Goal: Information Seeking & Learning: Learn about a topic

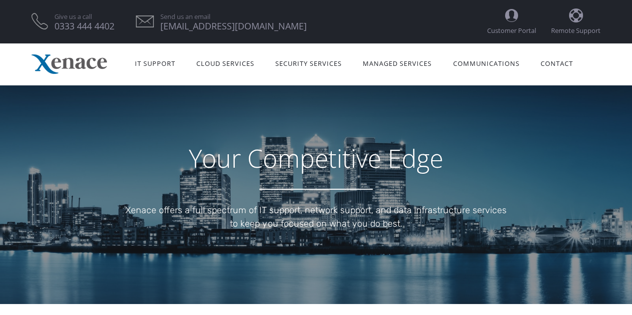
click at [89, 61] on img at bounding box center [68, 63] width 75 height 19
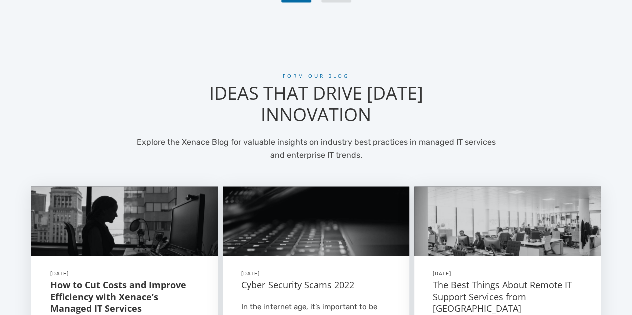
scroll to position [850, 0]
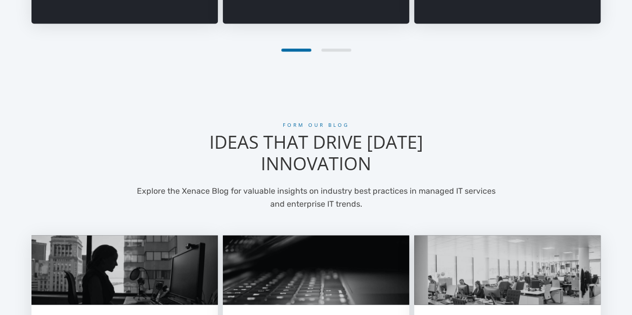
click at [337, 50] on div "2" at bounding box center [336, 49] width 30 height 3
click at [301, 48] on div "1" at bounding box center [296, 49] width 30 height 3
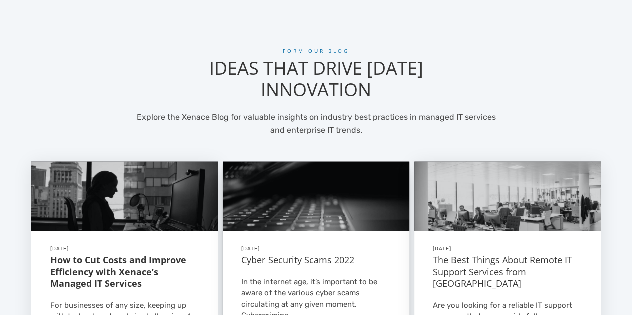
scroll to position [950, 0]
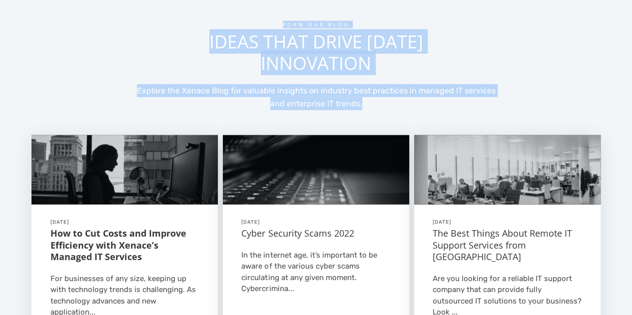
drag, startPoint x: 281, startPoint y: 25, endPoint x: 425, endPoint y: 102, distance: 163.3
click at [425, 102] on div "FORM OUR BLOG IDEAS THAT DRIVE TOMORROW'S INNOVATION Explore the Xenace Blog fo…" at bounding box center [315, 199] width 569 height 357
click at [425, 102] on p "Explore the Xenace Blog for valuable insights on industry best practices in man…" at bounding box center [316, 97] width 374 height 26
drag, startPoint x: 383, startPoint y: 104, endPoint x: 250, endPoint y: 33, distance: 151.0
click at [249, 34] on div "FORM OUR BLOG IDEAS THAT DRIVE TOMORROW'S INNOVATION Explore the Xenace Blog fo…" at bounding box center [315, 199] width 569 height 357
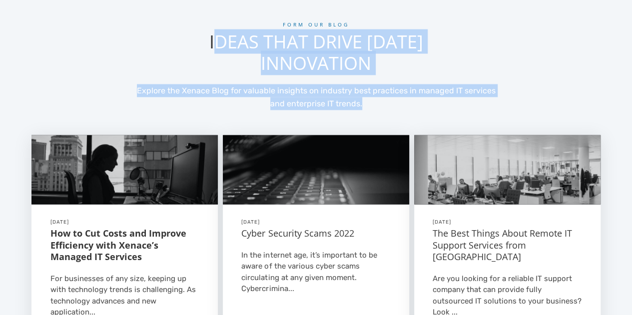
click at [284, 35] on h2 "IDEAS THAT DRIVE [DATE] INNOVATION" at bounding box center [315, 52] width 277 height 43
drag, startPoint x: 359, startPoint y: 102, endPoint x: 282, endPoint y: 22, distance: 111.7
click at [282, 22] on div "FORM OUR BLOG IDEAS THAT DRIVE TOMORROW'S INNOVATION Explore the Xenace Blog fo…" at bounding box center [315, 199] width 569 height 357
click at [282, 22] on h6 "FORM OUR BLOG" at bounding box center [315, 24] width 277 height 7
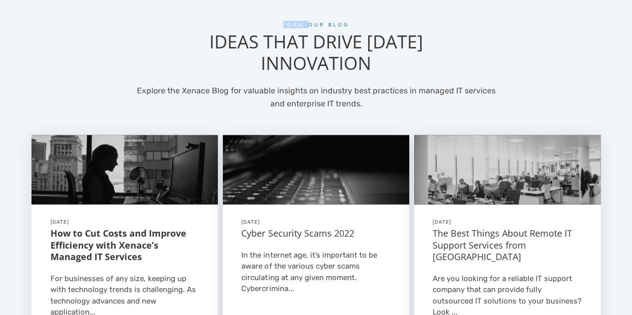
click at [282, 22] on h6 "FORM OUR BLOG" at bounding box center [315, 24] width 277 height 7
drag, startPoint x: 282, startPoint y: 22, endPoint x: 335, endPoint y: 23, distance: 53.5
click at [335, 23] on h6 "FORM OUR BLOG" at bounding box center [315, 24] width 277 height 7
click at [319, 52] on h2 "IDEAS THAT DRIVE [DATE] INNOVATION" at bounding box center [315, 52] width 277 height 43
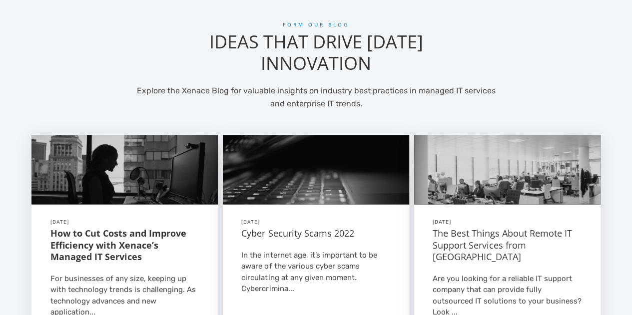
drag, startPoint x: 432, startPoint y: 66, endPoint x: 251, endPoint y: 23, distance: 186.5
click at [251, 23] on div "FORM OUR BLOG IDEAS THAT DRIVE TOMORROW'S INNOVATION" at bounding box center [315, 52] width 277 height 63
click at [251, 23] on h6 "FORM OUR BLOG" at bounding box center [315, 24] width 277 height 7
drag, startPoint x: 261, startPoint y: 22, endPoint x: 448, endPoint y: 66, distance: 191.7
click at [448, 66] on div "FORM OUR BLOG IDEAS THAT DRIVE TOMORROW'S INNOVATION" at bounding box center [315, 52] width 277 height 63
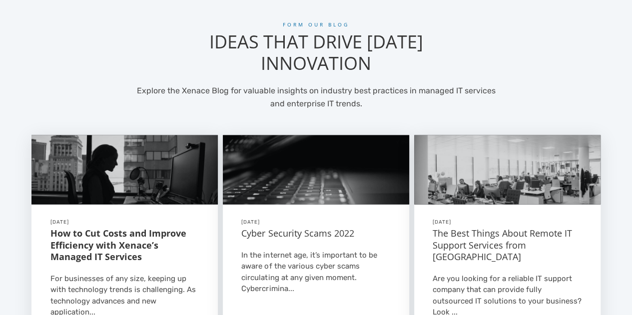
click at [448, 66] on h2 "IDEAS THAT DRIVE [DATE] INNOVATION" at bounding box center [315, 52] width 277 height 43
drag, startPoint x: 440, startPoint y: 64, endPoint x: 270, endPoint y: 22, distance: 175.6
click at [270, 22] on div "FORM OUR BLOG IDEAS THAT DRIVE TOMORROW'S INNOVATION" at bounding box center [315, 52] width 277 height 63
click at [270, 22] on h6 "FORM OUR BLOG" at bounding box center [315, 24] width 277 height 7
drag, startPoint x: 272, startPoint y: 20, endPoint x: 442, endPoint y: 62, distance: 175.1
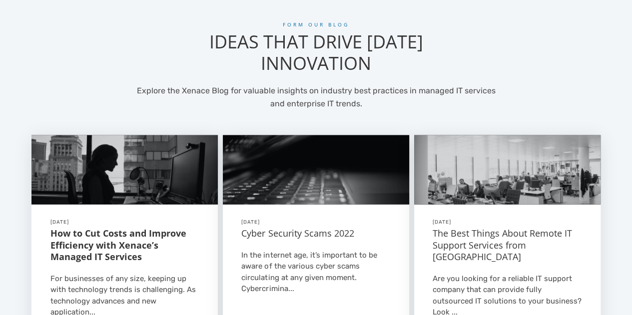
click at [437, 62] on div "FORM OUR BLOG IDEAS THAT DRIVE TOMORROW'S INNOVATION Explore the Xenace Blog fo…" at bounding box center [316, 175] width 584 height 407
click at [442, 62] on h2 "IDEAS THAT DRIVE [DATE] INNOVATION" at bounding box center [315, 52] width 277 height 43
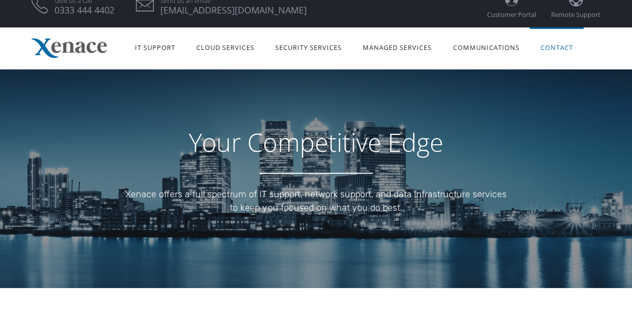
scroll to position [0, 0]
